Goal: Transaction & Acquisition: Book appointment/travel/reservation

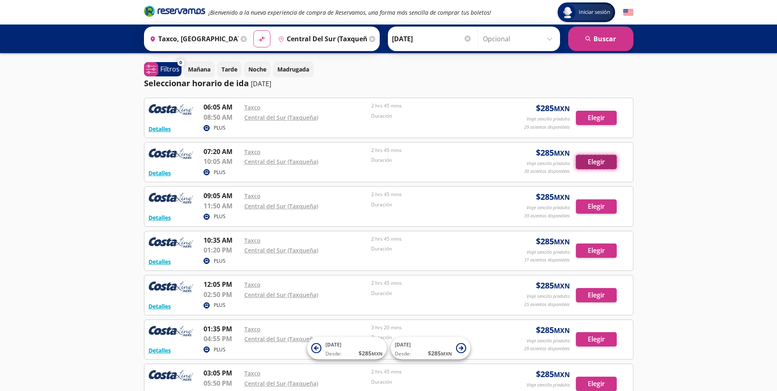
click at [604, 164] on button "Elegir" at bounding box center [596, 162] width 41 height 14
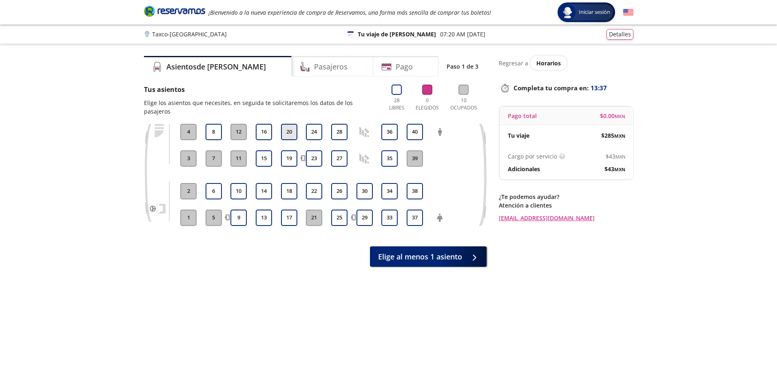
click at [290, 124] on button "20" at bounding box center [289, 132] width 16 height 16
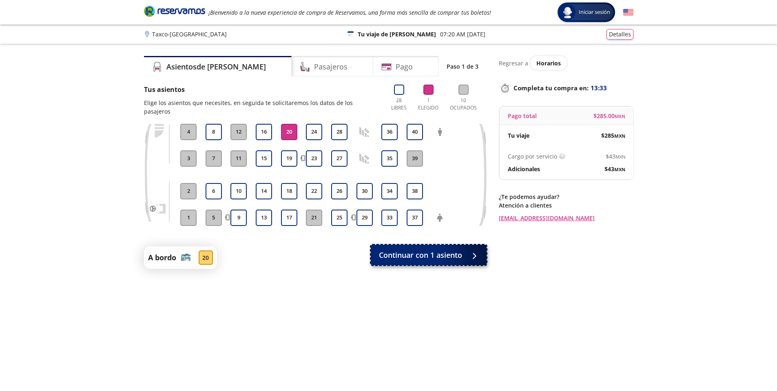
click at [408, 249] on span "Continuar con 1 asiento" at bounding box center [420, 254] width 83 height 11
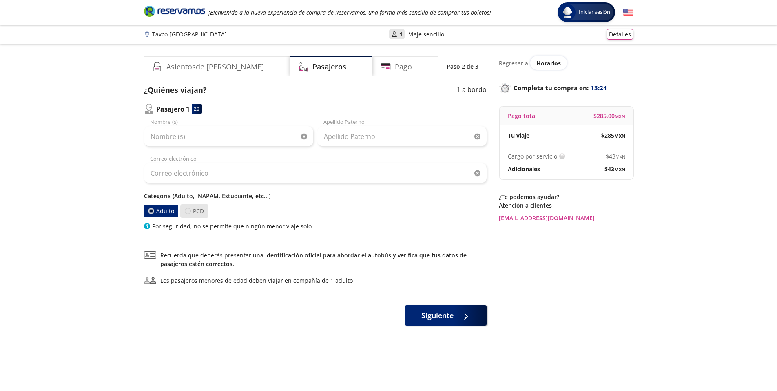
click at [186, 213] on div at bounding box center [188, 211] width 6 height 6
click at [186, 213] on input "PCD" at bounding box center [187, 210] width 5 height 5
radio input "true"
click at [149, 209] on div at bounding box center [152, 211] width 6 height 6
click at [149, 209] on input "Adulto" at bounding box center [151, 210] width 5 height 5
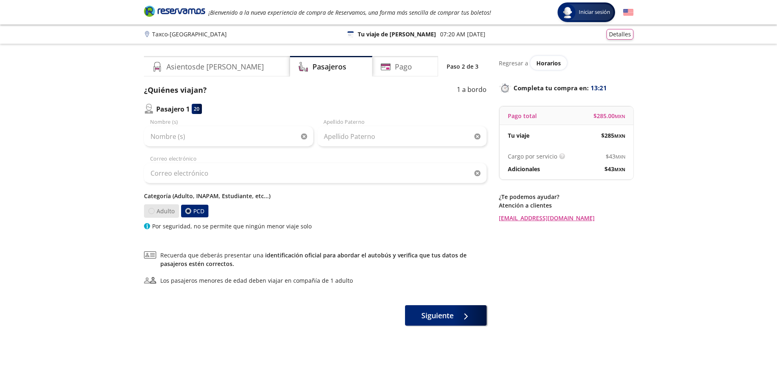
radio input "true"
radio input "false"
drag, startPoint x: 218, startPoint y: 202, endPoint x: 206, endPoint y: 207, distance: 12.8
click at [216, 205] on div "Categoría (Adulto, INAPAM, Estudiante, etc...) Adulto PCD Por seguridad, no se …" at bounding box center [315, 210] width 343 height 39
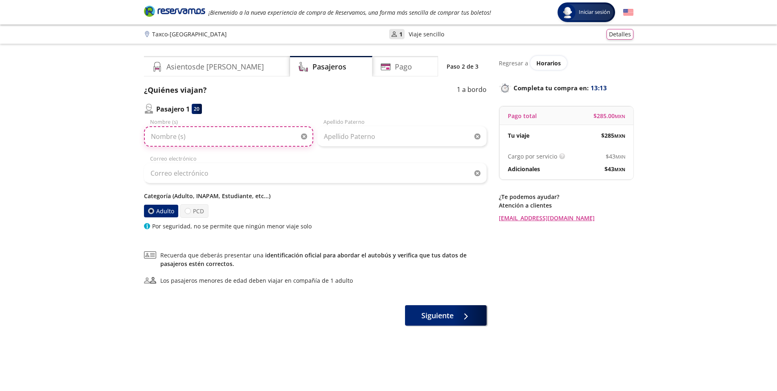
click at [200, 130] on input "Nombre (s)" at bounding box center [228, 136] width 169 height 20
type input "[PERSON_NAME]"
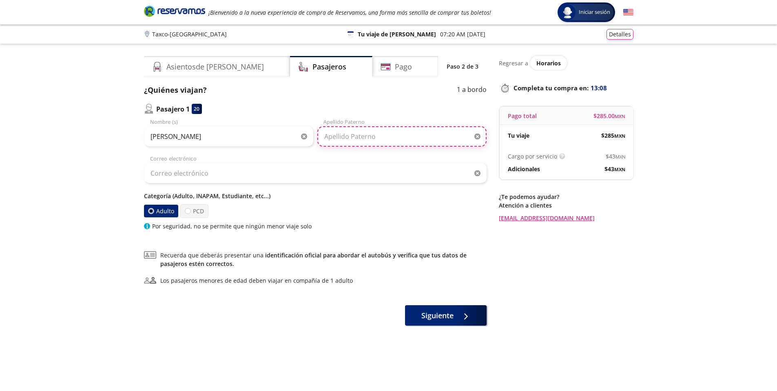
click at [359, 132] on input "Apellido Paterno" at bounding box center [401, 136] width 169 height 20
type input "[PERSON_NAME]"
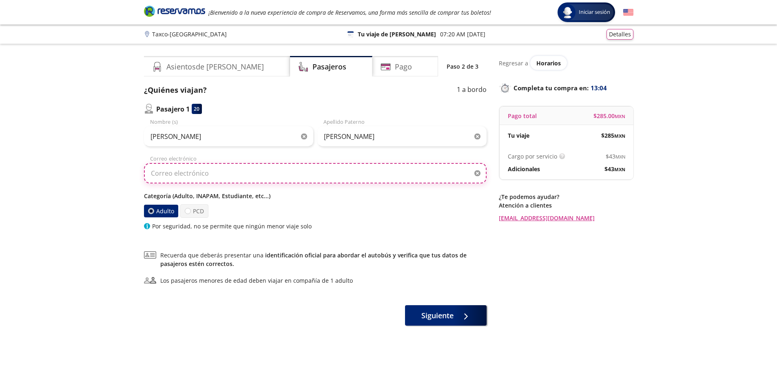
click at [301, 175] on input "Correo electrónico" at bounding box center [315, 173] width 343 height 20
type input "[EMAIL_ADDRESS][DOMAIN_NAME]"
click at [199, 206] on label "PCD" at bounding box center [194, 210] width 28 height 13
click at [190, 208] on input "PCD" at bounding box center [187, 210] width 5 height 5
radio input "true"
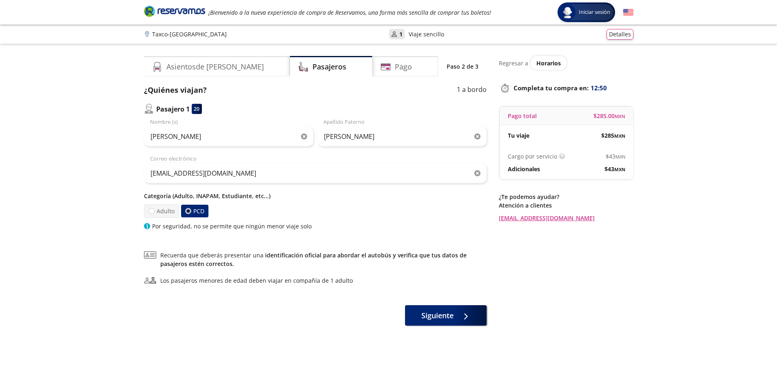
drag, startPoint x: 157, startPoint y: 222, endPoint x: 149, endPoint y: 226, distance: 9.5
click at [152, 225] on p "Por seguridad, no se permite que ningún menor viaje solo" at bounding box center [232, 226] width 160 height 9
click at [251, 190] on div "[PERSON_NAME] Nombre (s) [PERSON_NAME] [PERSON_NAME] [EMAIL_ADDRESS][DOMAIN_NAM…" at bounding box center [315, 174] width 343 height 112
click at [158, 204] on label "Adulto" at bounding box center [161, 210] width 35 height 13
click at [154, 208] on input "Adulto" at bounding box center [151, 210] width 5 height 5
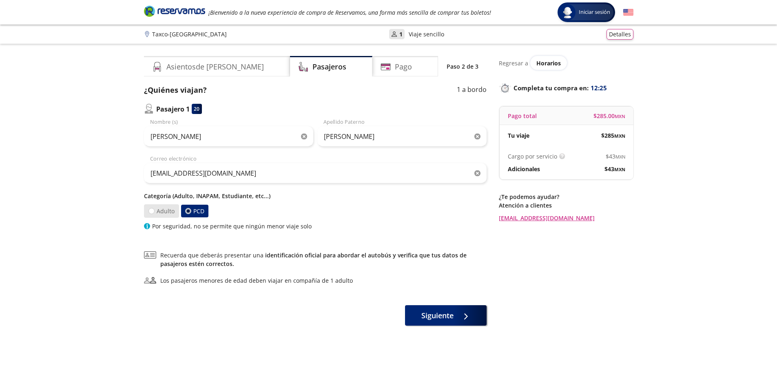
radio input "true"
radio input "false"
click at [224, 198] on p "Categoría (Adulto, INAPAM, Estudiante, etc...)" at bounding box center [315, 195] width 343 height 9
click at [468, 322] on button "Siguiente" at bounding box center [446, 313] width 82 height 20
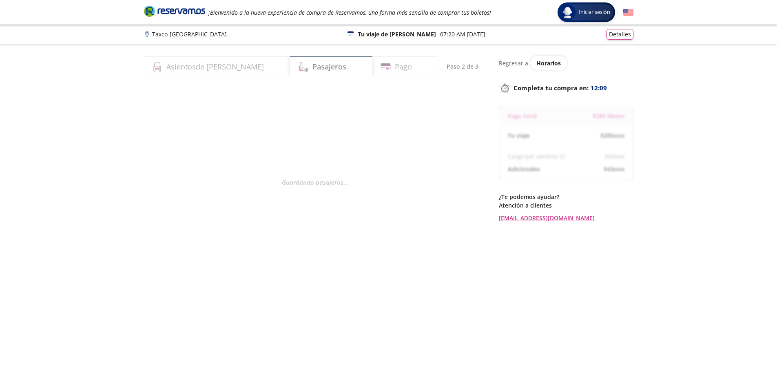
select select "MX"
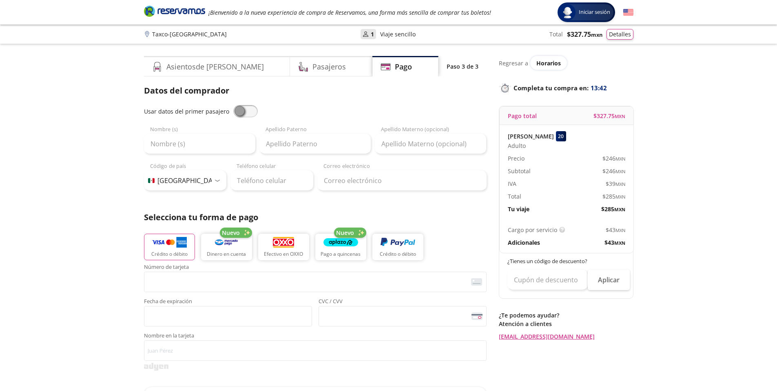
click at [235, 107] on span at bounding box center [245, 111] width 24 height 12
click at [233, 105] on input "checkbox" at bounding box center [233, 105] width 0 height 0
type input "[PERSON_NAME]"
type input "[EMAIL_ADDRESS][DOMAIN_NAME]"
